Goal: Task Accomplishment & Management: Manage account settings

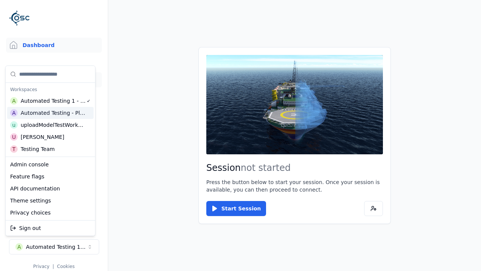
click at [51, 80] on link "3D Models" at bounding box center [54, 79] width 96 height 15
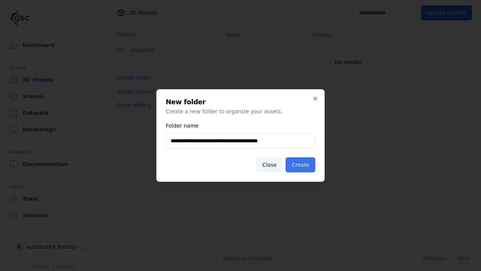
type input "**********"
click at [302, 165] on button "Create" at bounding box center [301, 164] width 30 height 15
click at [133, 112] on button "Done editing" at bounding box center [134, 105] width 43 height 14
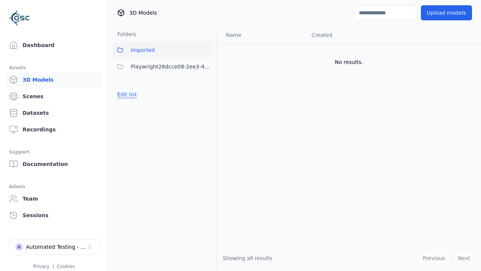
click at [126, 94] on button "Edit list" at bounding box center [127, 95] width 29 height 14
click at [206, 67] on html "Support Dashboard Assets 3D Models Scenes Datasets Recordings Support Documenta…" at bounding box center [240, 135] width 481 height 271
click at [206, 106] on div "Rename" at bounding box center [209, 106] width 50 height 12
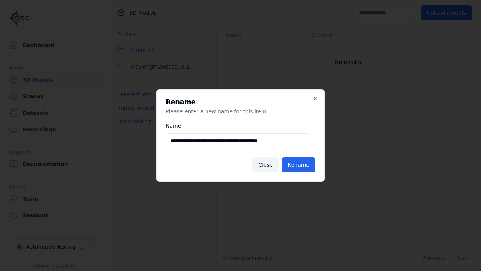
click at [238, 141] on input "**********" at bounding box center [238, 140] width 144 height 15
type input "**********"
click at [300, 165] on button "Rename" at bounding box center [298, 164] width 33 height 15
click at [133, 121] on button "Done editing" at bounding box center [134, 122] width 43 height 14
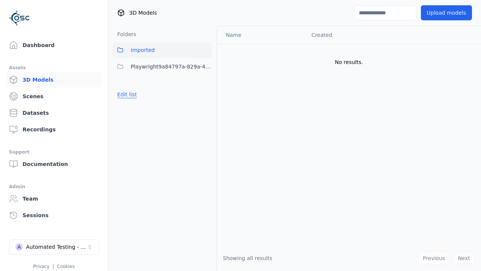
click at [126, 94] on button "Edit list" at bounding box center [127, 95] width 29 height 14
click at [206, 67] on html "Support Dashboard Assets 3D Models Scenes Datasets Recordings Support Documenta…" at bounding box center [240, 135] width 481 height 271
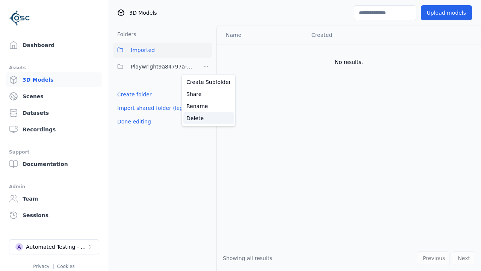
click at [206, 118] on div "Delete" at bounding box center [209, 118] width 50 height 12
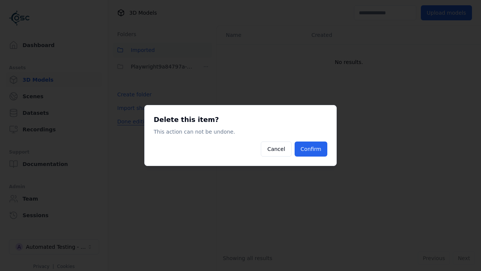
click at [312, 149] on button "Confirm" at bounding box center [311, 148] width 33 height 15
click at [133, 121] on button "Done editing" at bounding box center [134, 122] width 43 height 14
